Goal: Task Accomplishment & Management: Manage account settings

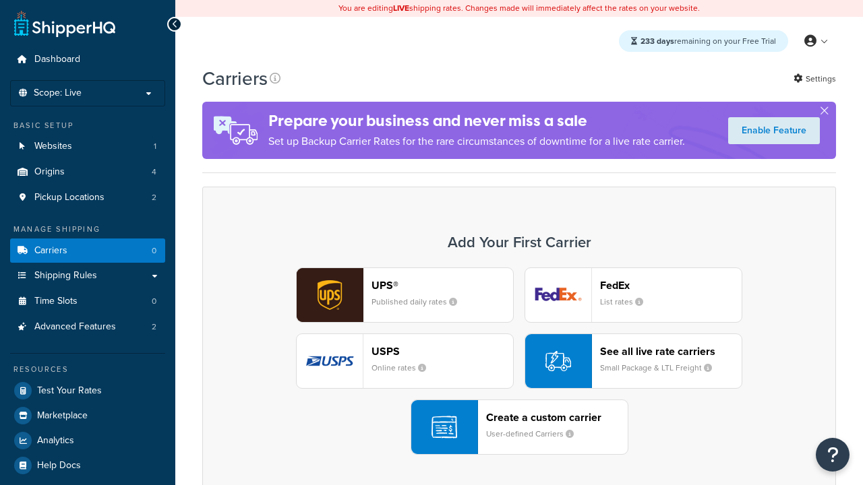
click at [519, 427] on div "Create a custom carrier User-defined Carriers" at bounding box center [557, 427] width 142 height 32
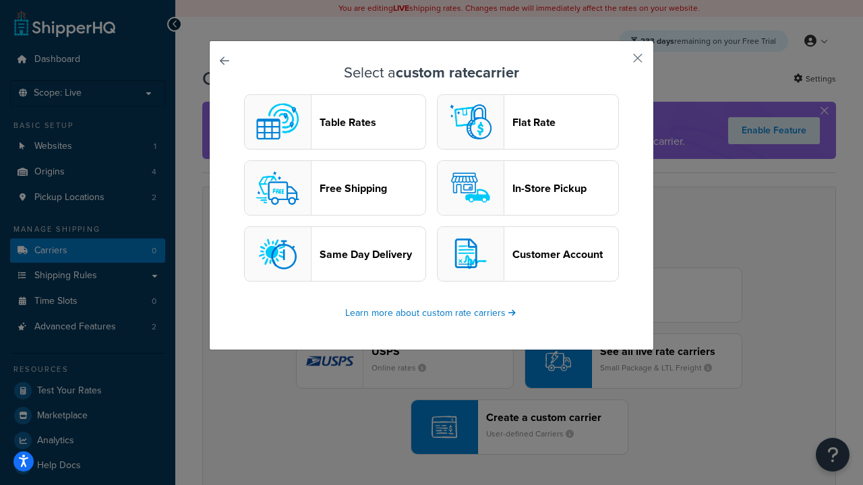
click at [335, 122] on header "Table Rates" at bounding box center [372, 122] width 106 height 13
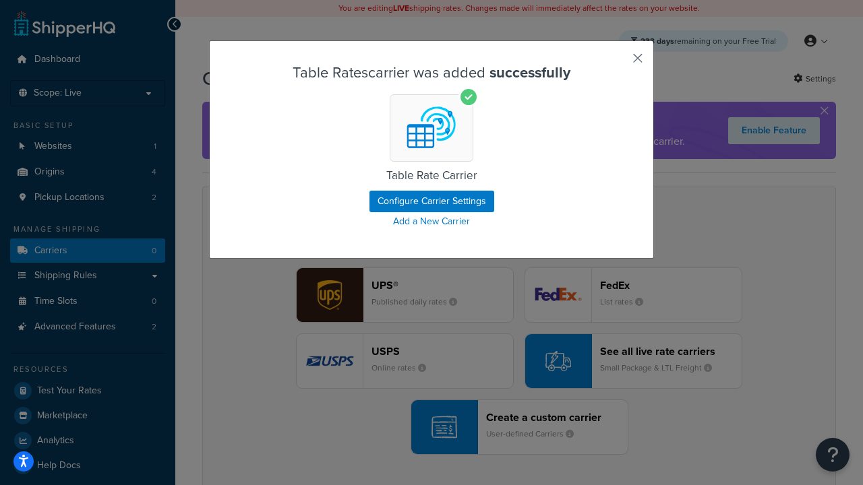
click at [617, 63] on button "button" at bounding box center [617, 62] width 3 height 3
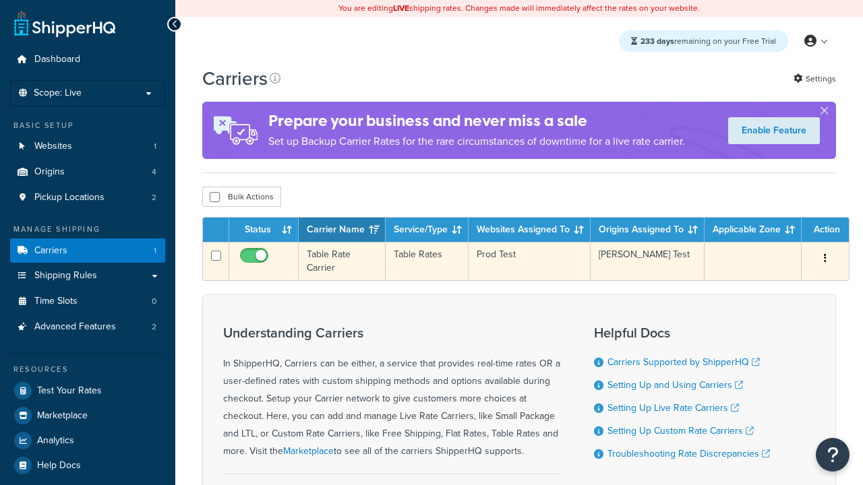
click at [825, 261] on icon "button" at bounding box center [825, 257] width 3 height 9
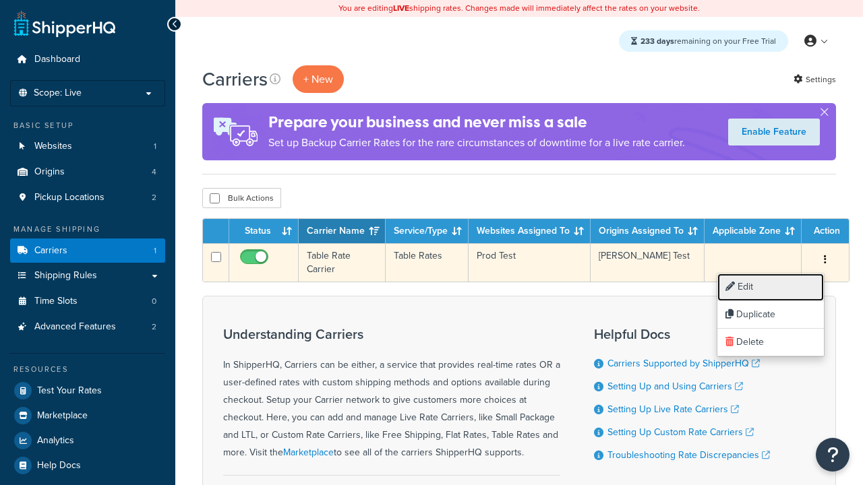
click at [770, 287] on link "Edit" at bounding box center [770, 288] width 106 height 28
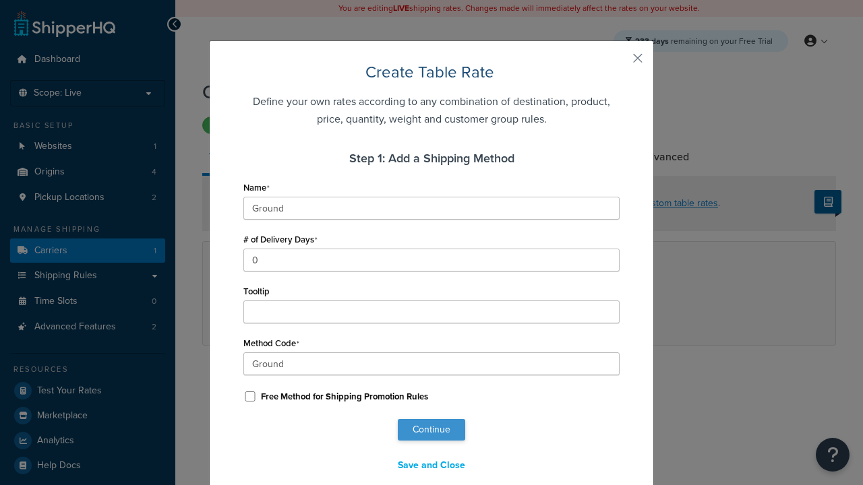
type input "Ground"
click at [431, 430] on button "Continue" at bounding box center [431, 430] width 67 height 22
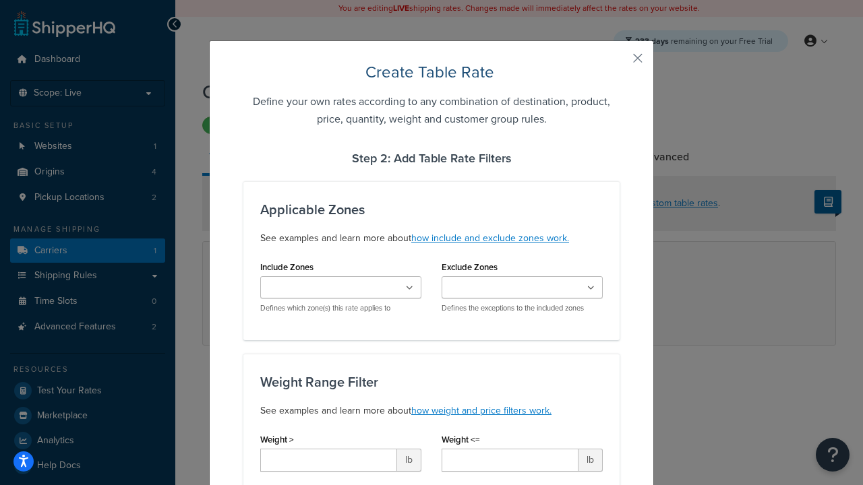
scroll to position [843, 0]
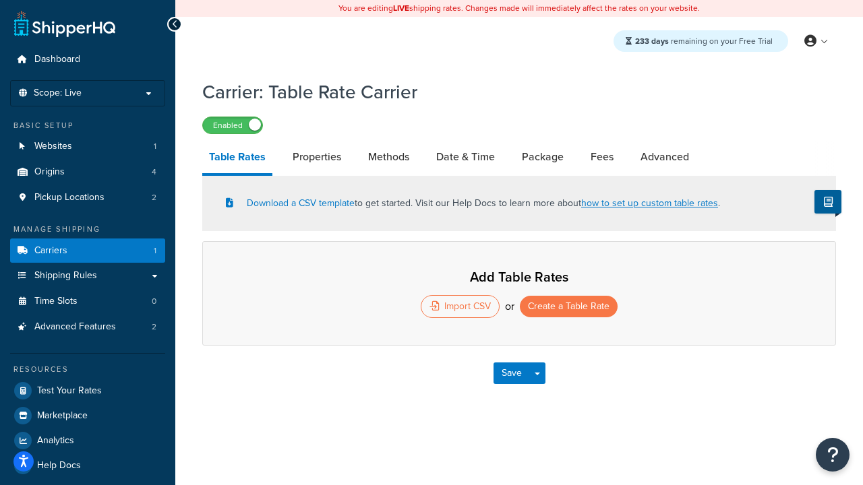
select select "25"
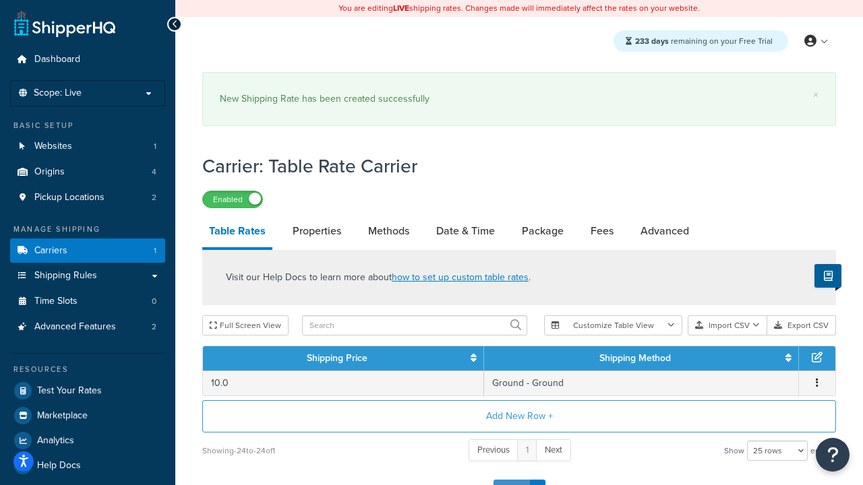
click at [511, 480] on button "Save" at bounding box center [511, 491] width 36 height 22
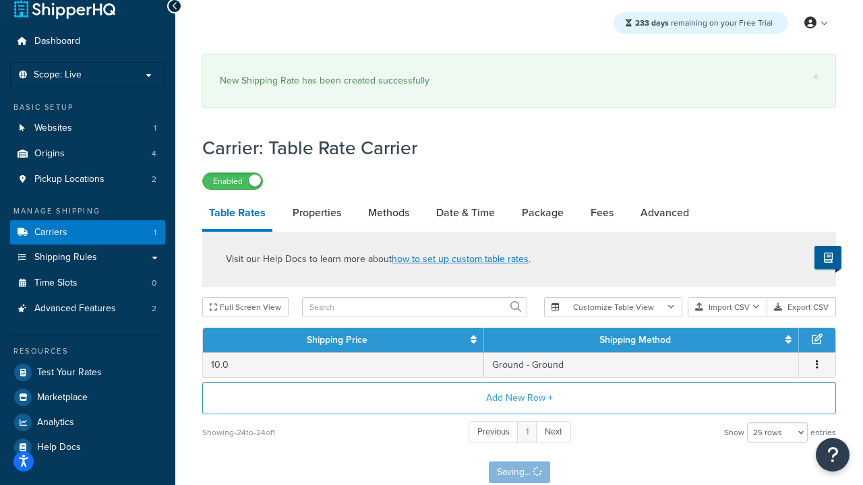
scroll to position [0, 0]
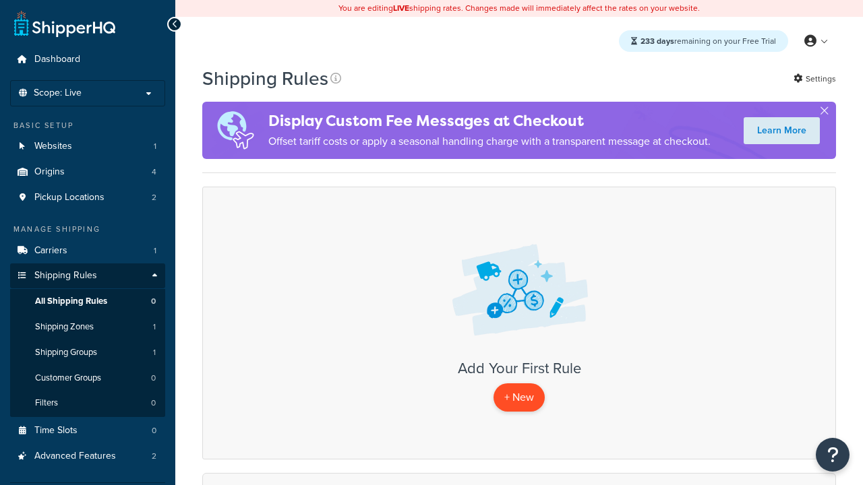
click at [519, 398] on p "+ New" at bounding box center [518, 398] width 51 height 28
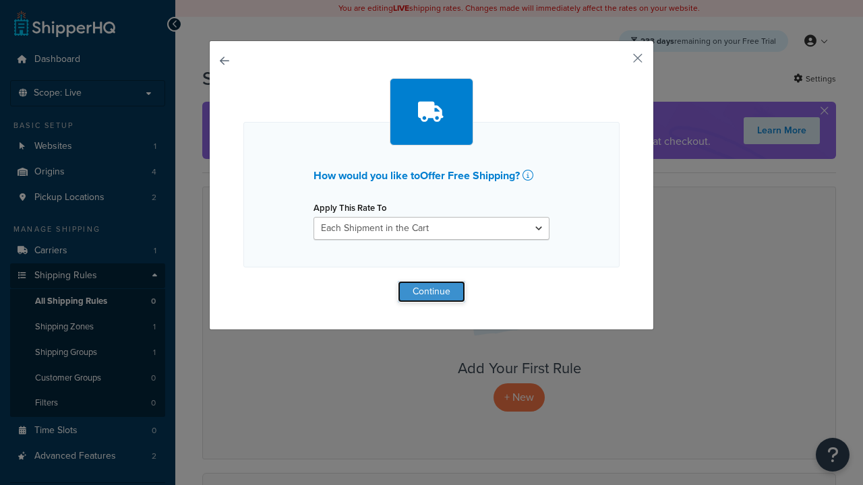
click at [431, 291] on button "Continue" at bounding box center [431, 292] width 67 height 22
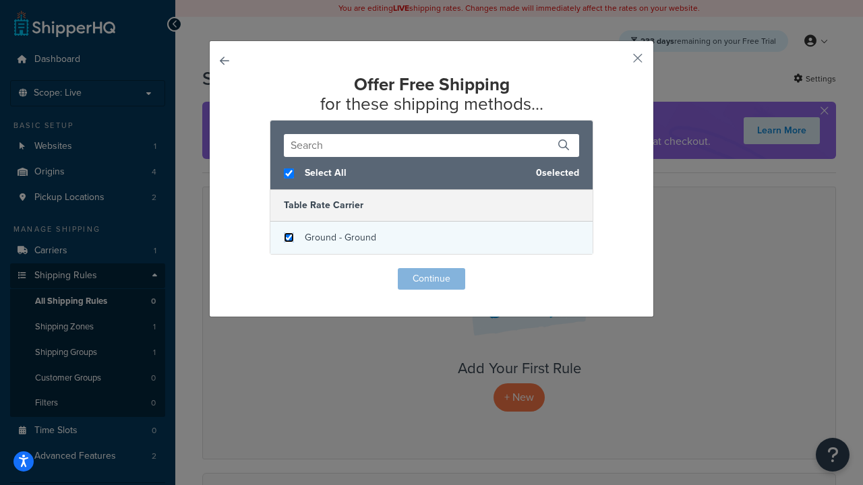
click at [288, 238] on input "checkbox" at bounding box center [289, 238] width 10 height 10
checkbox input "true"
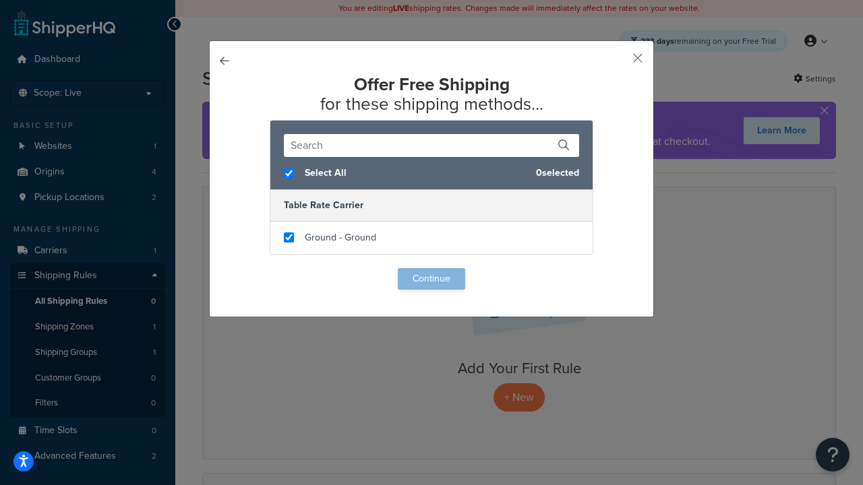
click at [431, 279] on button "Continue" at bounding box center [431, 279] width 67 height 22
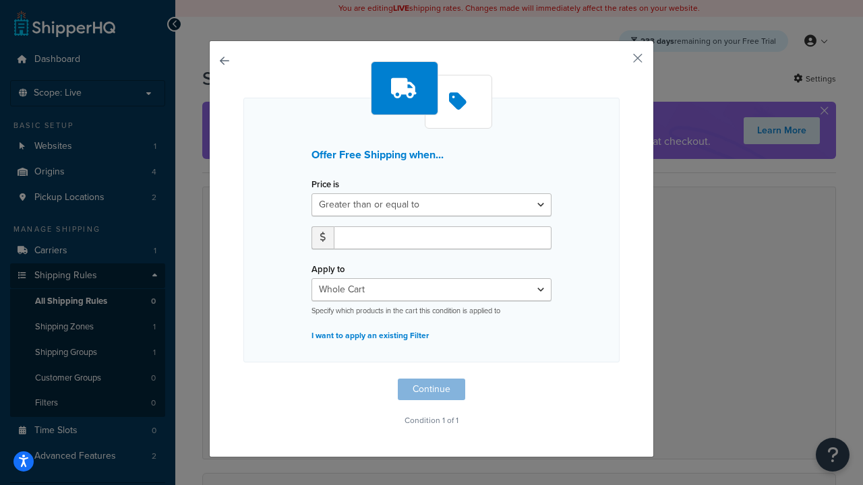
click at [325, 185] on label "Price is" at bounding box center [325, 184] width 28 height 10
click at [325, 193] on select "Greater than or equal to Between or equal to Less than or equal to" at bounding box center [431, 204] width 240 height 23
click at [442, 237] on input "number" at bounding box center [443, 237] width 218 height 23
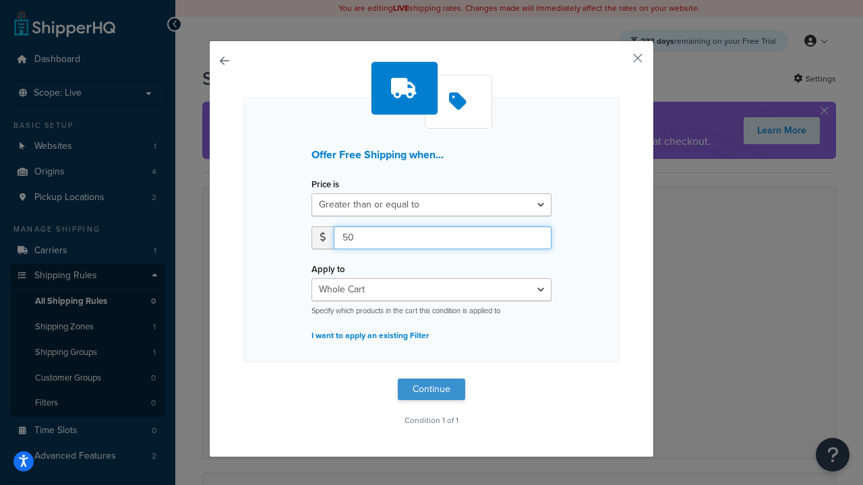
type input "50"
click at [431, 390] on button "Continue" at bounding box center [431, 390] width 67 height 22
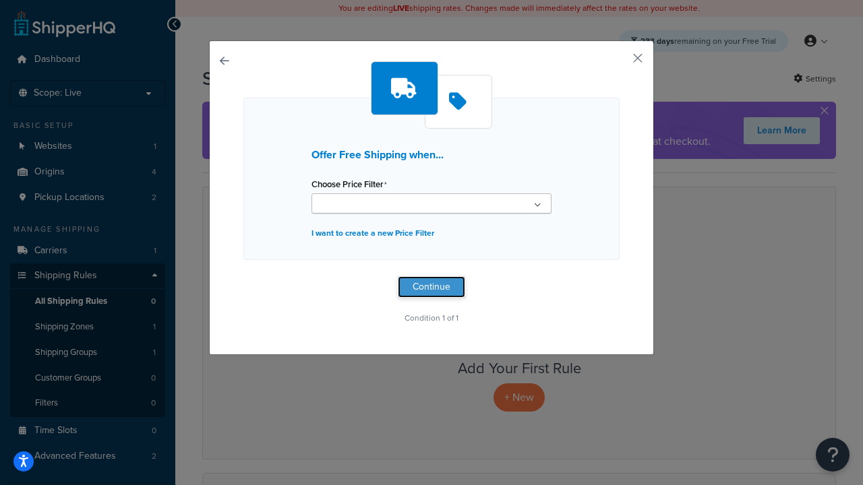
click at [431, 287] on button "Continue" at bounding box center [431, 287] width 67 height 22
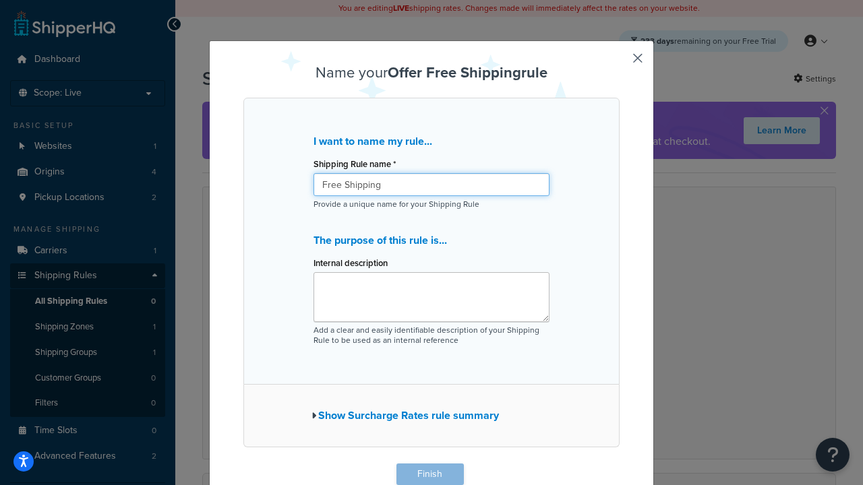
type input "Free Shipping"
click at [429, 475] on button "Finish" at bounding box center [429, 475] width 67 height 22
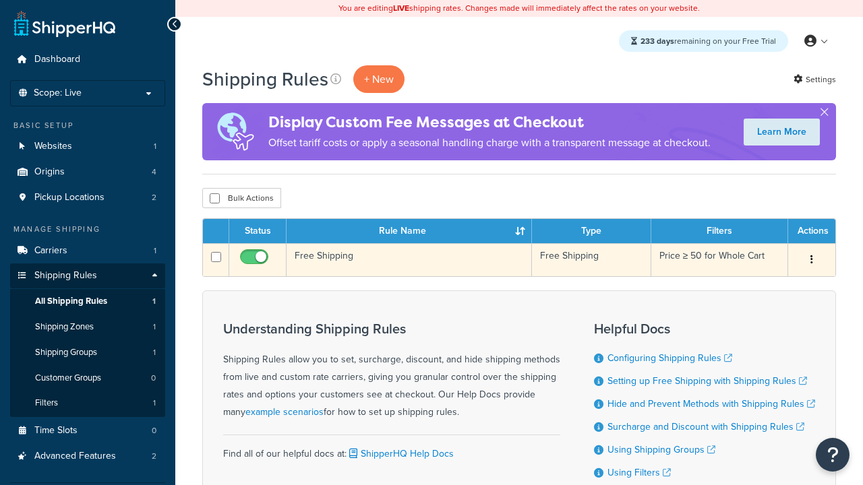
click at [255, 261] on input "checkbox" at bounding box center [255, 260] width 37 height 17
checkbox input "false"
click at [255, 261] on input "checkbox" at bounding box center [255, 260] width 37 height 17
checkbox input "true"
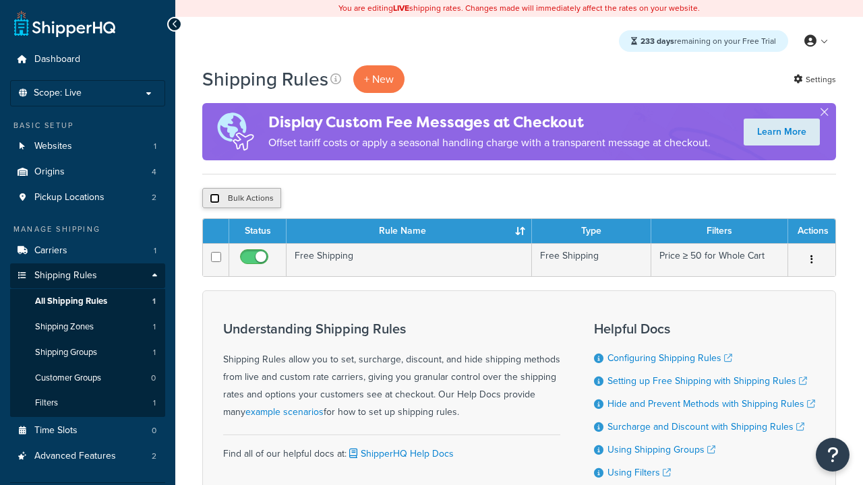
click at [214, 199] on input "checkbox" at bounding box center [215, 198] width 10 height 10
checkbox input "true"
click at [214, 199] on input "checkbox" at bounding box center [215, 198] width 10 height 10
checkbox input "false"
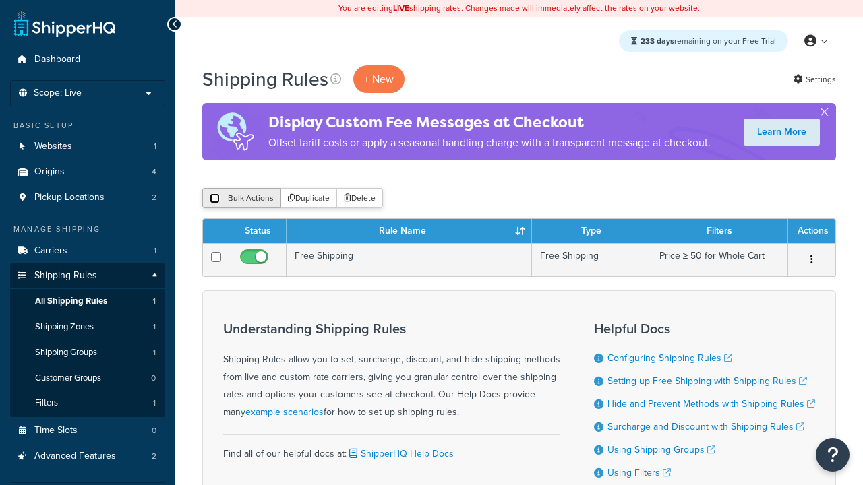
checkbox input "false"
click at [241, 199] on button "Bulk Actions" at bounding box center [241, 198] width 79 height 20
checkbox input "true"
click at [0, 0] on button "Delete" at bounding box center [0, 0] width 0 height 0
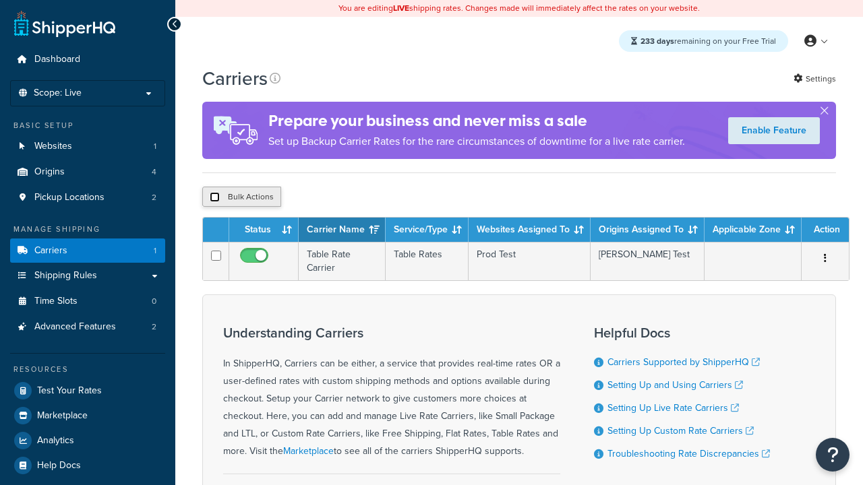
click at [214, 199] on input "checkbox" at bounding box center [215, 197] width 10 height 10
checkbox input "true"
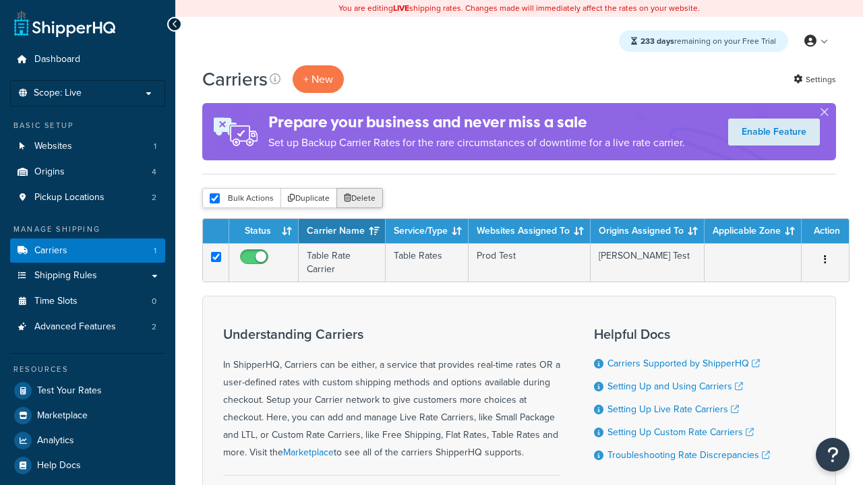
click at [363, 199] on button "Delete" at bounding box center [359, 198] width 47 height 20
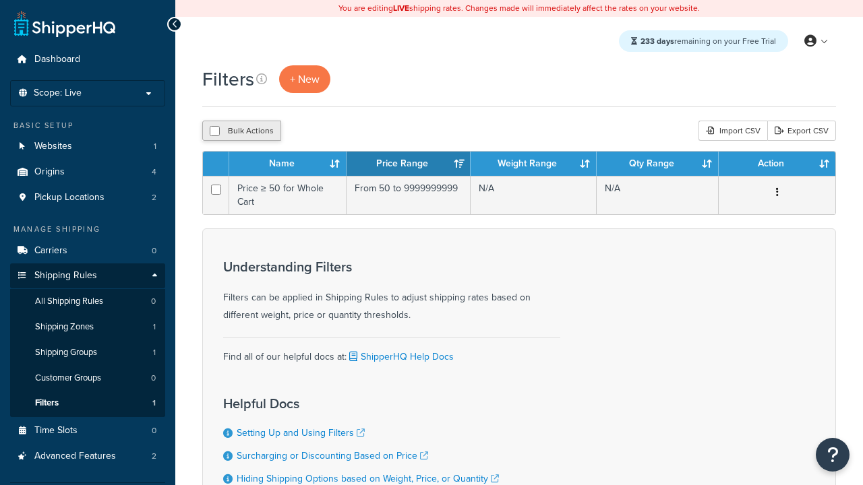
click at [241, 131] on button "Bulk Actions" at bounding box center [241, 131] width 79 height 20
checkbox input "true"
click at [363, 131] on button "Delete" at bounding box center [359, 131] width 47 height 20
